Goal: Register for event/course

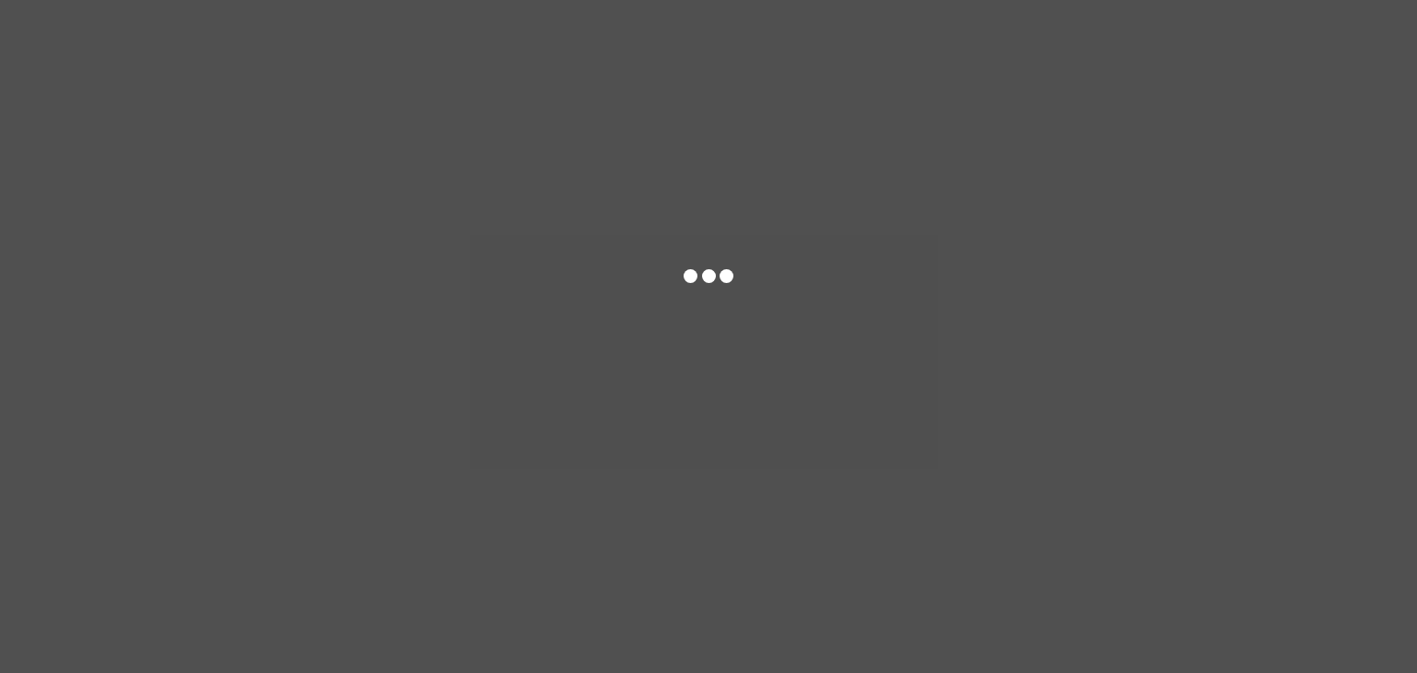
click at [1124, 92] on div at bounding box center [708, 336] width 1417 height 673
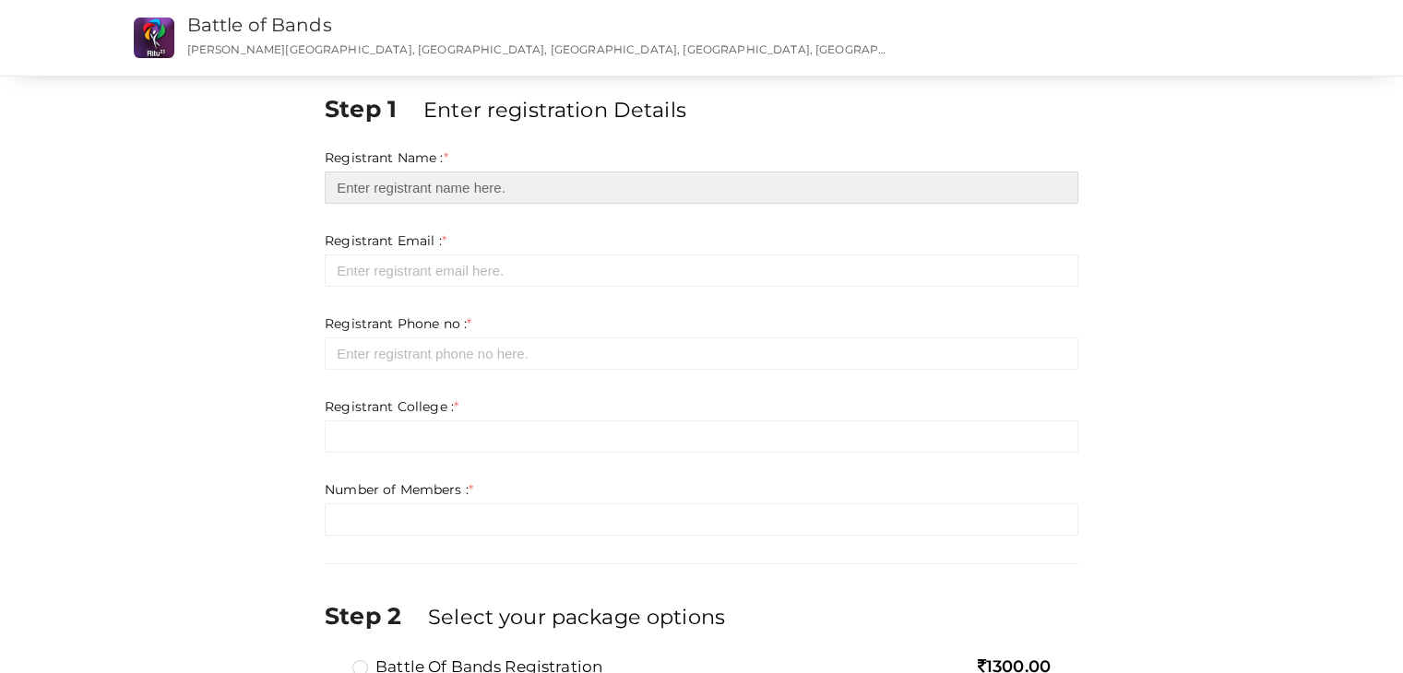
click at [977, 193] on input "text" at bounding box center [702, 188] width 754 height 32
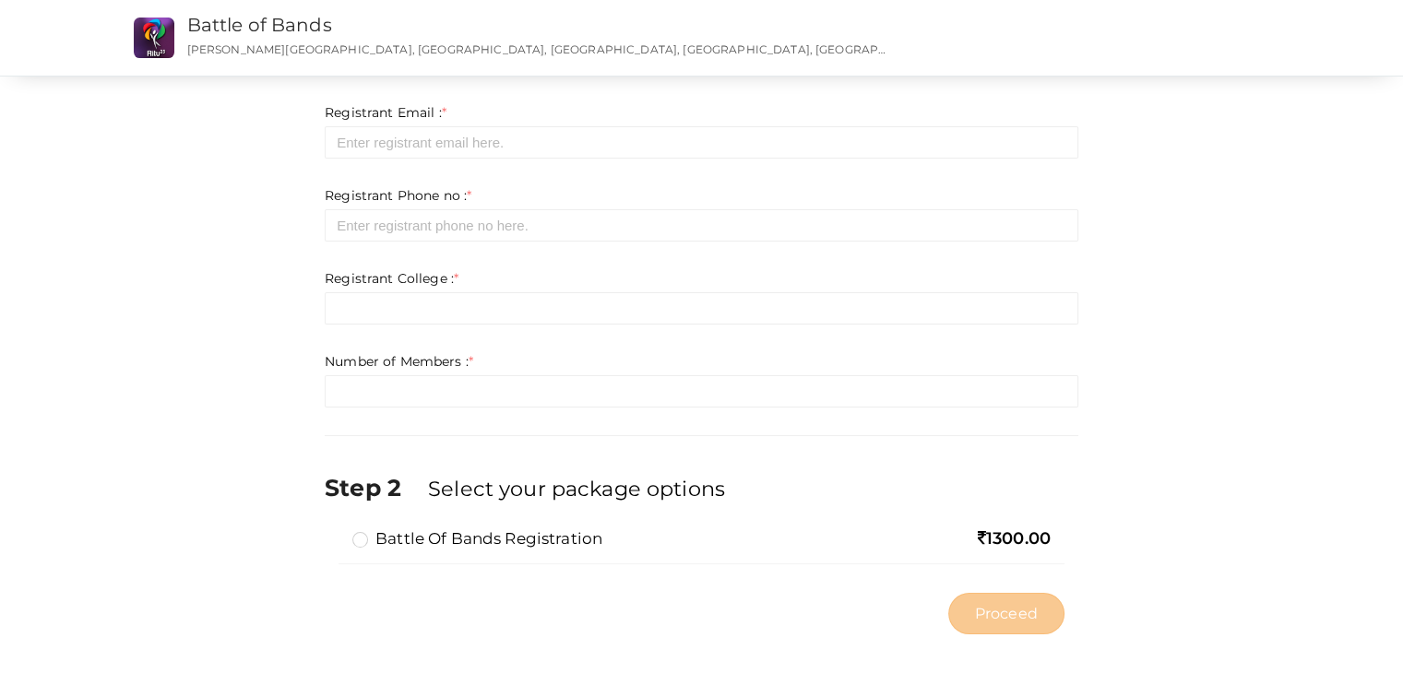
scroll to position [144, 0]
